Goal: Find specific page/section: Find specific page/section

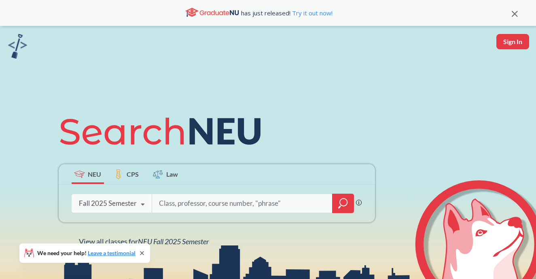
click at [177, 200] on input "search" at bounding box center [242, 203] width 168 height 17
type input "18671)"
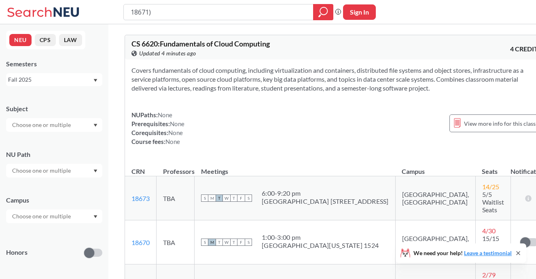
click at [211, 14] on input "18671)" at bounding box center [218, 12] width 177 height 14
type input "18671"
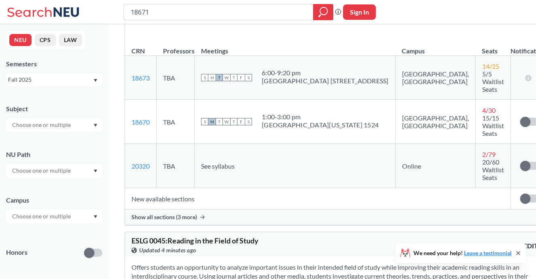
scroll to position [122, 0]
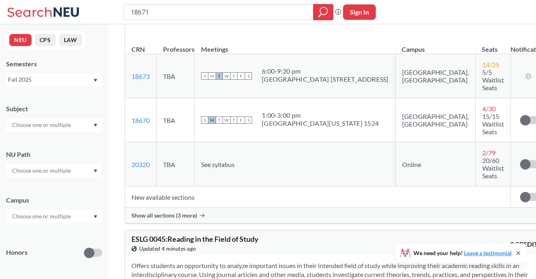
click at [182, 215] on span "Show all sections (3 more)" at bounding box center [164, 215] width 66 height 7
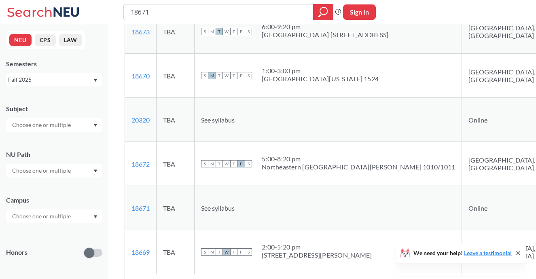
scroll to position [168, 0]
